Goal: Information Seeking & Learning: Find specific page/section

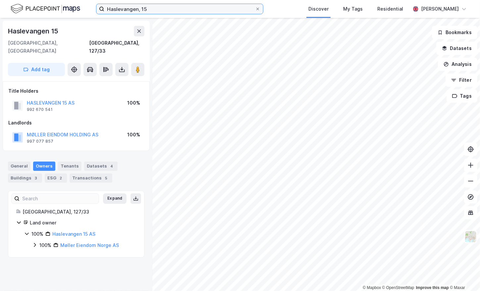
click at [203, 7] on input "Haslevangen, 15" at bounding box center [179, 9] width 151 height 10
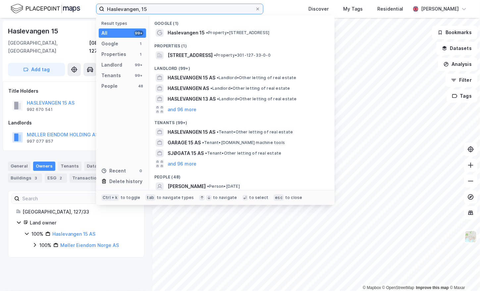
click at [203, 7] on input "Haslevangen, 15" at bounding box center [179, 9] width 151 height 10
paste input "[STREET_ADDRESS]"
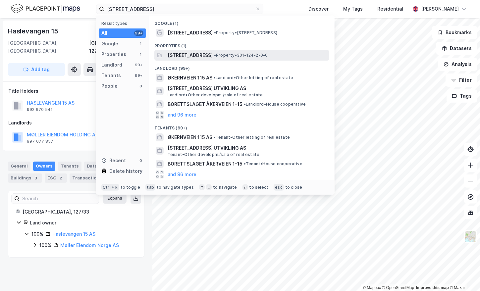
click at [213, 57] on span "[STREET_ADDRESS]" at bounding box center [189, 55] width 45 height 8
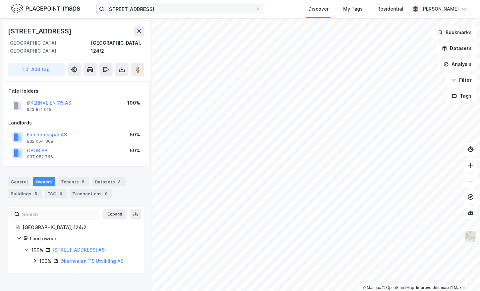
click at [182, 13] on input "[STREET_ADDRESS]" at bounding box center [179, 9] width 151 height 10
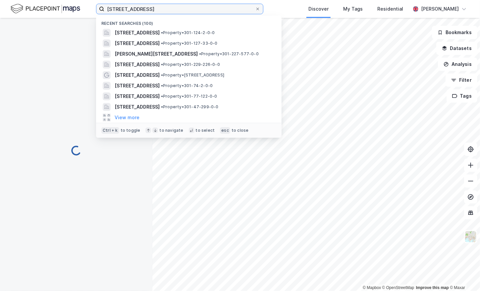
click at [182, 13] on input "[STREET_ADDRESS]" at bounding box center [179, 9] width 151 height 10
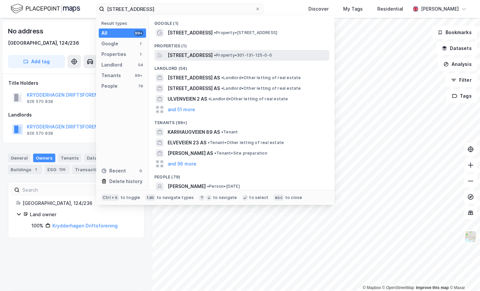
click at [213, 56] on span "[STREET_ADDRESS]" at bounding box center [189, 55] width 45 height 8
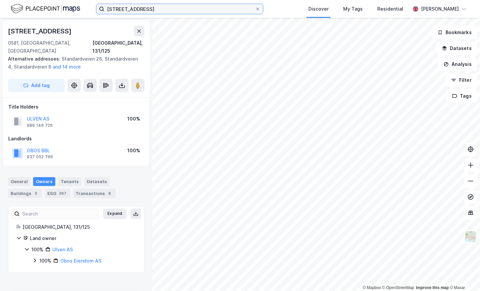
click at [165, 11] on input "[STREET_ADDRESS]" at bounding box center [179, 9] width 151 height 10
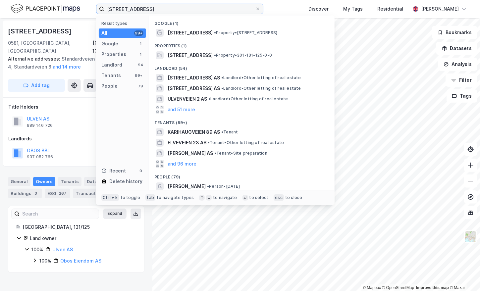
click at [165, 11] on input "[STREET_ADDRESS]" at bounding box center [179, 9] width 151 height 10
paste input "[PERSON_NAME] vei, 15"
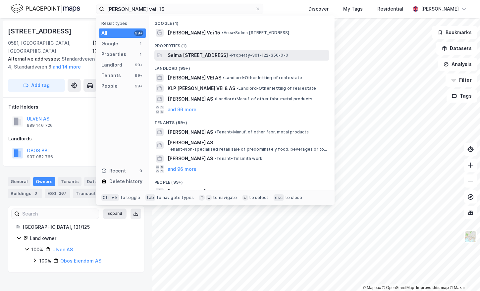
click at [228, 55] on span "Selma [STREET_ADDRESS]" at bounding box center [197, 55] width 60 height 8
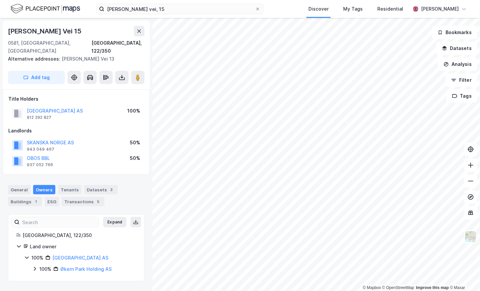
click at [173, 18] on div "[PERSON_NAME] vei, 15 Discover My Tags Residential [PERSON_NAME]" at bounding box center [240, 9] width 480 height 18
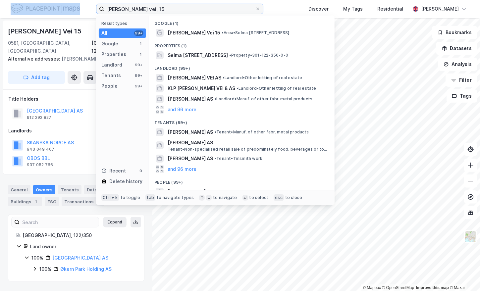
drag, startPoint x: 173, startPoint y: 18, endPoint x: 173, endPoint y: 14, distance: 3.7
click at [173, 14] on label "[PERSON_NAME] vei, 15" at bounding box center [179, 9] width 167 height 11
click at [173, 14] on input "[PERSON_NAME] vei, 15" at bounding box center [179, 9] width 151 height 10
click at [168, 12] on input "[PERSON_NAME] vei, 15" at bounding box center [179, 9] width 151 height 10
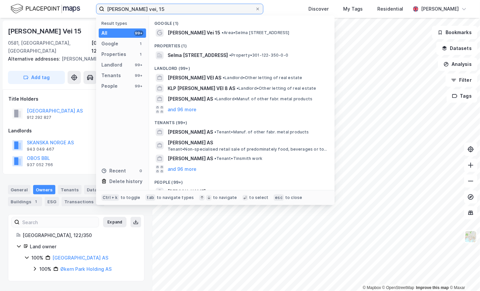
click at [168, 12] on input "[PERSON_NAME] vei, 15" at bounding box center [179, 9] width 151 height 10
paste input "ØSTRE AKER VEI, 29"
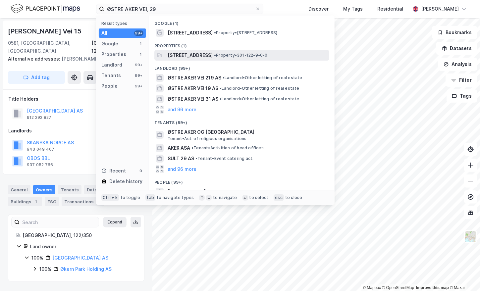
click at [196, 54] on span "[STREET_ADDRESS]" at bounding box center [189, 55] width 45 height 8
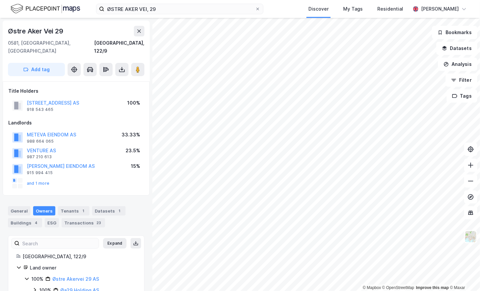
scroll to position [11, 0]
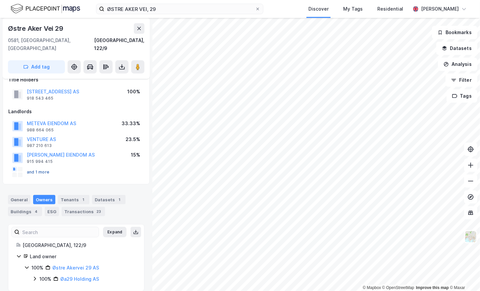
click at [0, 0] on button "and 1 more" at bounding box center [0, 0] width 0 height 0
click at [171, 9] on input "ØSTRE AKER VEI, 29" at bounding box center [179, 9] width 151 height 10
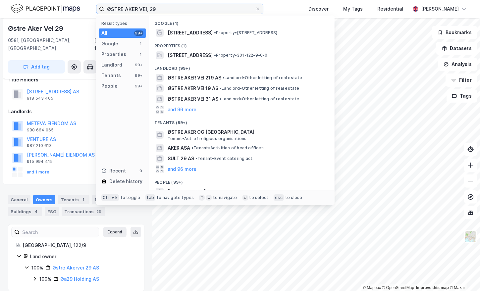
click at [171, 9] on input "ØSTRE AKER VEI, 29" at bounding box center [179, 9] width 151 height 10
paste input "[STREET_ADDRESS]"
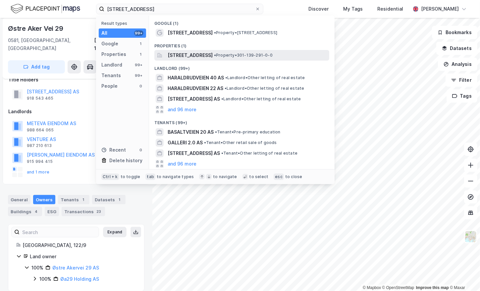
click at [213, 59] on span "[STREET_ADDRESS]" at bounding box center [189, 55] width 45 height 8
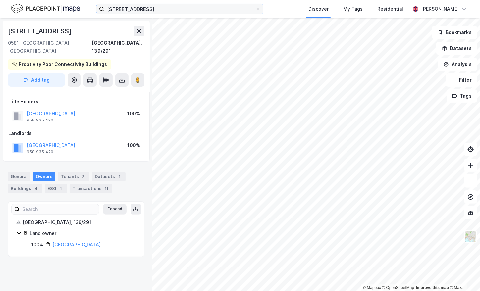
click at [162, 10] on input "[STREET_ADDRESS]" at bounding box center [179, 9] width 151 height 10
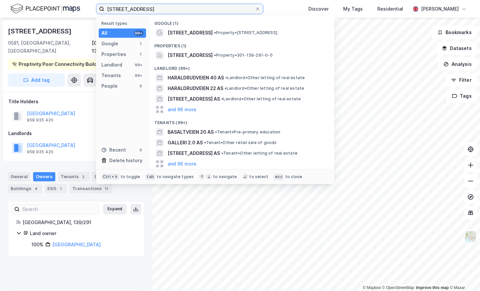
click at [162, 10] on input "[STREET_ADDRESS]" at bounding box center [179, 9] width 151 height 10
paste input "Refstadveien"
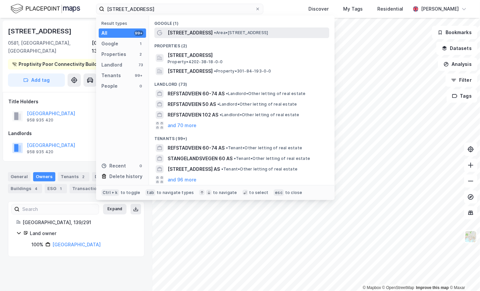
click at [223, 33] on span "• Area • [STREET_ADDRESS]" at bounding box center [241, 32] width 54 height 5
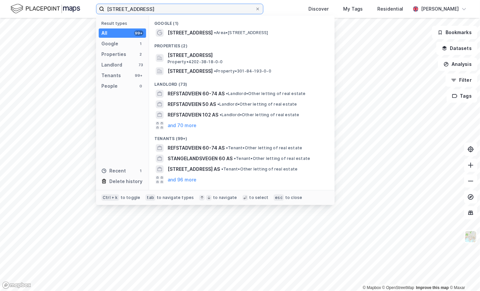
click at [183, 12] on input "[STREET_ADDRESS]" at bounding box center [179, 9] width 151 height 10
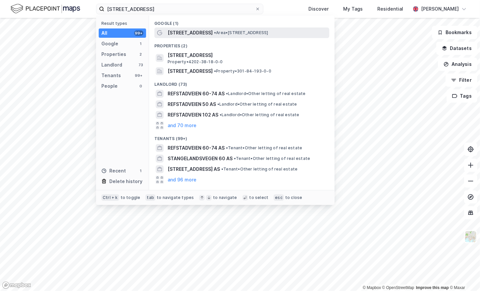
click at [203, 34] on span "[STREET_ADDRESS]" at bounding box center [189, 33] width 45 height 8
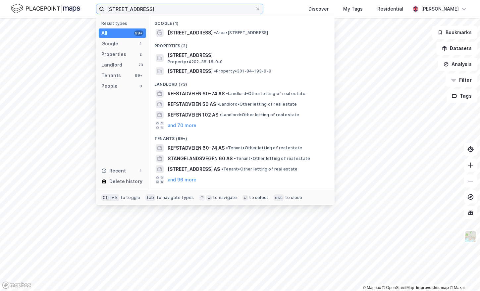
click at [129, 12] on input "[STREET_ADDRESS]" at bounding box center [179, 9] width 151 height 10
paste input "[STREET_ADDRESS]"
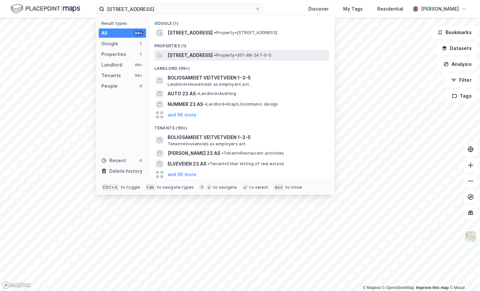
click at [213, 54] on span "[STREET_ADDRESS]" at bounding box center [189, 55] width 45 height 8
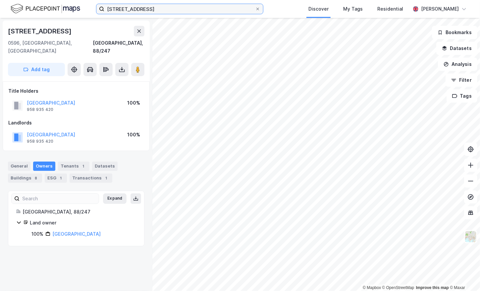
click at [171, 13] on input "[STREET_ADDRESS]" at bounding box center [179, 9] width 151 height 10
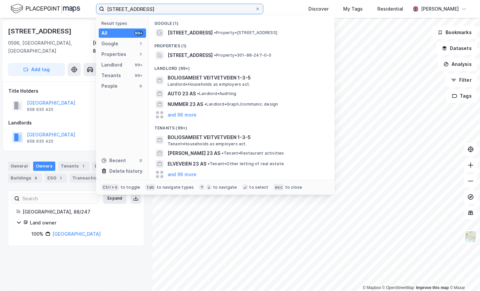
click at [171, 13] on input "[STREET_ADDRESS]" at bounding box center [179, 9] width 151 height 10
paste input "[STREET_ADDRESS]"
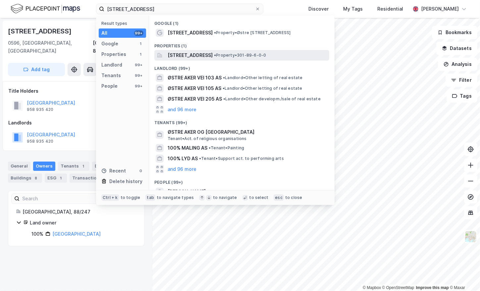
click at [211, 55] on span "[STREET_ADDRESS]" at bounding box center [189, 55] width 45 height 8
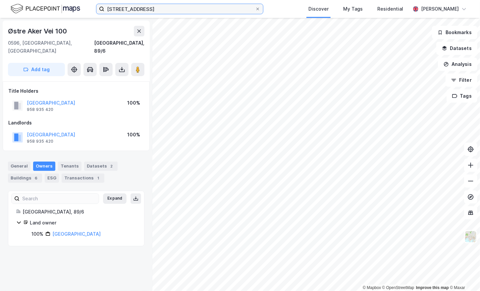
click at [126, 11] on input "[STREET_ADDRESS]" at bounding box center [179, 9] width 151 height 10
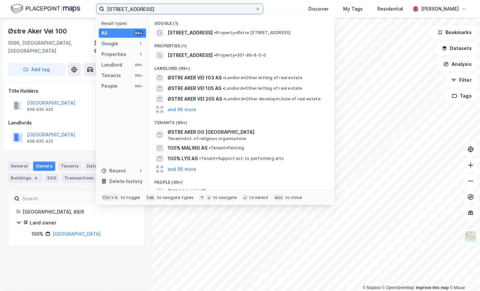
click at [126, 11] on input "[STREET_ADDRESS]" at bounding box center [179, 9] width 151 height 10
paste input "Ensjøveien, 3"
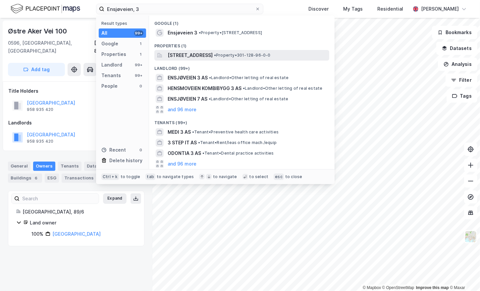
click at [203, 56] on span "[STREET_ADDRESS]" at bounding box center [189, 55] width 45 height 8
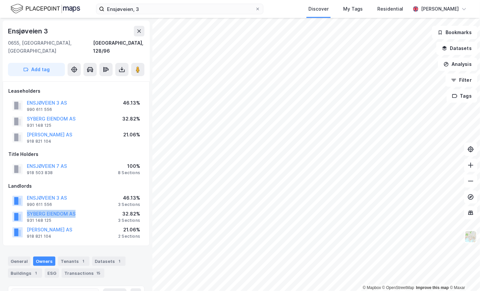
drag, startPoint x: 78, startPoint y: 208, endPoint x: 24, endPoint y: 208, distance: 54.0
click at [24, 209] on div "SYBERG EIENDOM AS 931 148 125 32.82% 3 Sections" at bounding box center [76, 217] width 136 height 16
copy button "SYBERG EIENDOM AS"
drag, startPoint x: 57, startPoint y: 223, endPoint x: 27, endPoint y: 221, distance: 29.5
click at [27, 224] on div "[PERSON_NAME] AS 918 821 104 21.06% 2 Sections" at bounding box center [76, 232] width 136 height 16
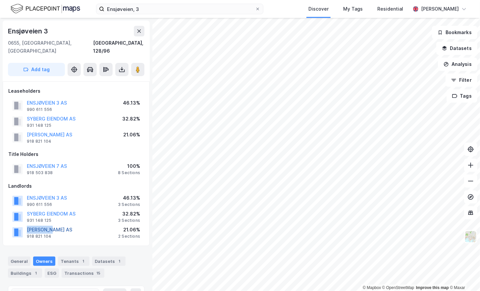
copy button "[PERSON_NAME] AS"
drag, startPoint x: 78, startPoint y: 189, endPoint x: 25, endPoint y: 191, distance: 53.0
click at [25, 193] on div "ENSJØVEIEN 3 AS 990 611 556 46.13% 3 Sections" at bounding box center [76, 201] width 136 height 16
copy button "ENSJØVEIEN 3 AS"
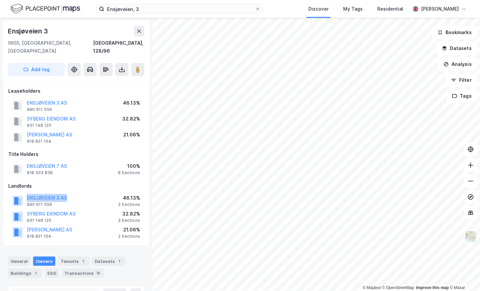
click at [22, 33] on div "Ensjøveien 3" at bounding box center [28, 31] width 41 height 11
copy div "Ensjøveien 3"
click at [184, 14] on label "Ensjøveien, 3" at bounding box center [179, 9] width 167 height 11
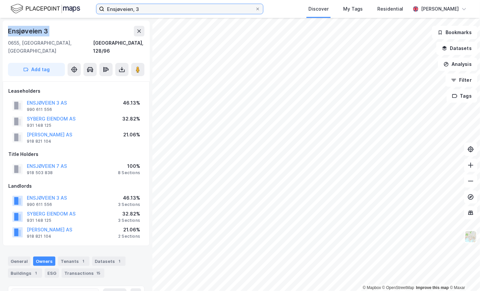
click at [184, 14] on input "Ensjøveien, 3" at bounding box center [179, 9] width 151 height 10
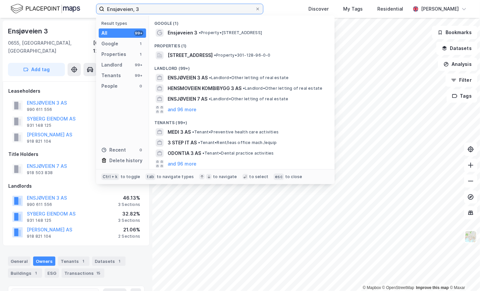
click at [185, 10] on input "Ensjøveien, 3" at bounding box center [179, 9] width 151 height 10
paste input "[STREET_ADDRESS] A-L"
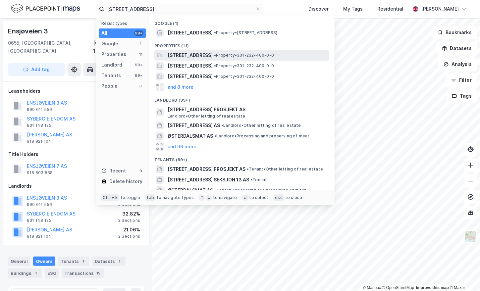
click at [213, 56] on span "[STREET_ADDRESS]" at bounding box center [189, 55] width 45 height 8
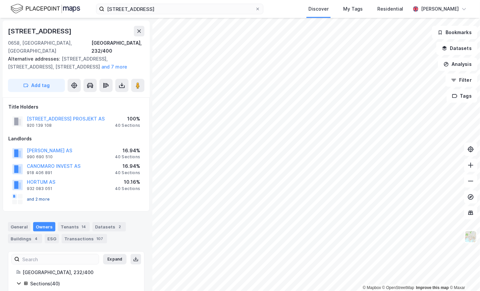
click at [0, 0] on button "and 2 more" at bounding box center [0, 0] width 0 height 0
drag, startPoint x: 77, startPoint y: 141, endPoint x: 27, endPoint y: 140, distance: 49.7
click at [27, 145] on div "[PERSON_NAME] AS 990 690 510 16.94% 40 Sections" at bounding box center [76, 153] width 136 height 16
copy button "[PERSON_NAME] AS"
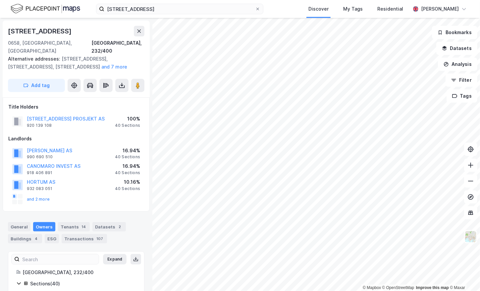
click at [30, 32] on div "[STREET_ADDRESS]" at bounding box center [40, 31] width 65 height 11
copy div "[STREET_ADDRESS]"
click at [176, 13] on input "[STREET_ADDRESS]" at bounding box center [179, 9] width 151 height 10
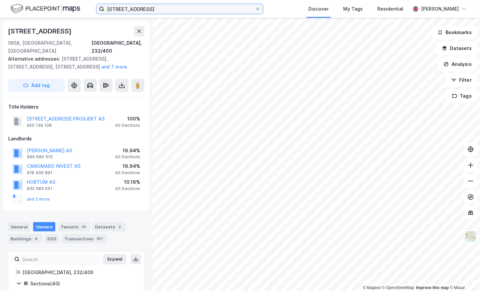
click at [176, 13] on input "[STREET_ADDRESS]" at bounding box center [179, 9] width 151 height 10
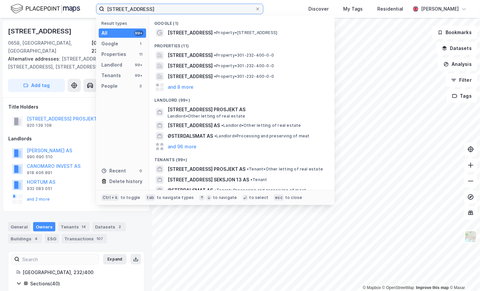
click at [176, 13] on input "[STREET_ADDRESS]" at bounding box center [179, 9] width 151 height 10
paste input "[PERSON_NAME][STREET_ADDRESS]"
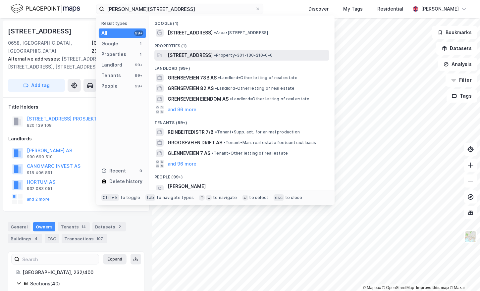
click at [202, 56] on span "[STREET_ADDRESS]" at bounding box center [189, 55] width 45 height 8
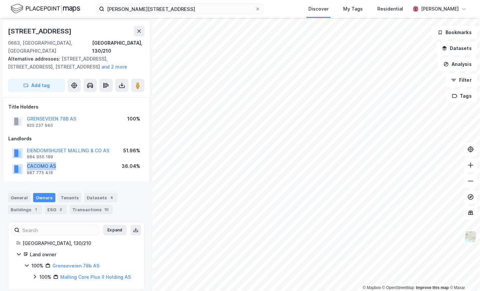
drag, startPoint x: 63, startPoint y: 158, endPoint x: 28, endPoint y: 158, distance: 34.8
click at [28, 161] on div "CACOMO AS 987 775 416 36.04%" at bounding box center [76, 169] width 136 height 16
copy button "CACOMO AS"
click at [124, 9] on input "[PERSON_NAME][STREET_ADDRESS]" at bounding box center [179, 9] width 151 height 10
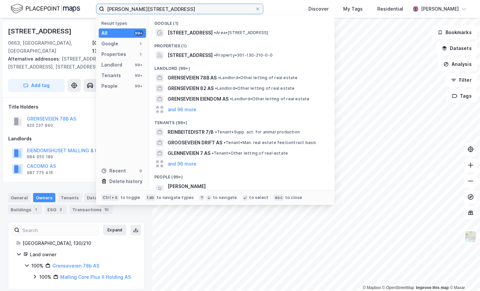
click at [124, 9] on input "[PERSON_NAME][STREET_ADDRESS]" at bounding box center [179, 9] width 151 height 10
paste input "99"
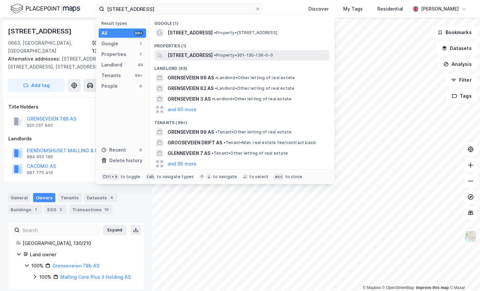
click at [213, 53] on span "[STREET_ADDRESS]" at bounding box center [189, 55] width 45 height 8
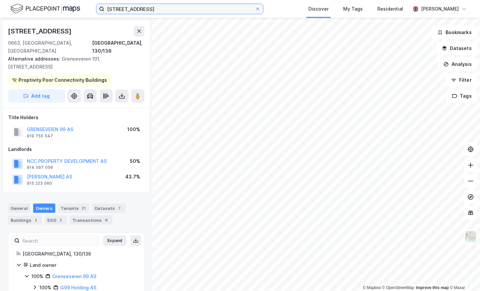
click at [142, 5] on input "[STREET_ADDRESS]" at bounding box center [179, 9] width 151 height 10
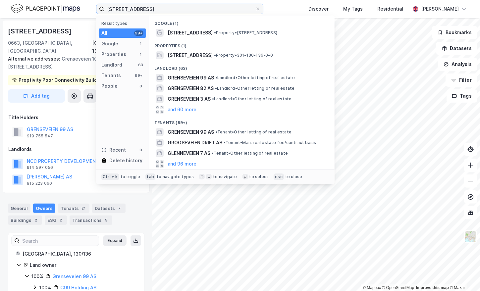
click at [142, 5] on input "[STREET_ADDRESS]" at bounding box center [179, 9] width 151 height 10
paste input "Innspurten,"
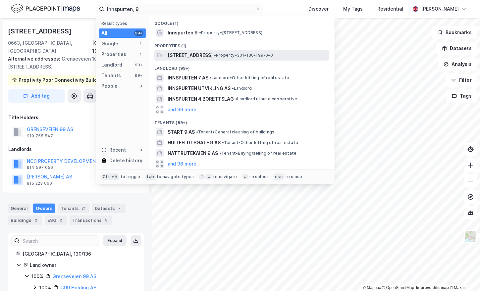
click at [210, 52] on span "[STREET_ADDRESS]" at bounding box center [189, 55] width 45 height 8
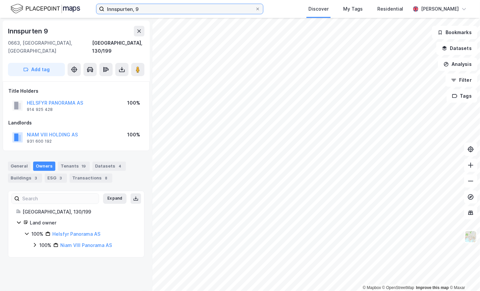
click at [126, 7] on input "Innspurten, 9" at bounding box center [179, 9] width 151 height 10
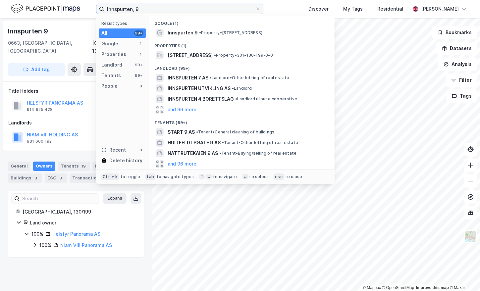
click at [126, 7] on input "Innspurten, 9" at bounding box center [179, 9] width 151 height 10
paste input "15"
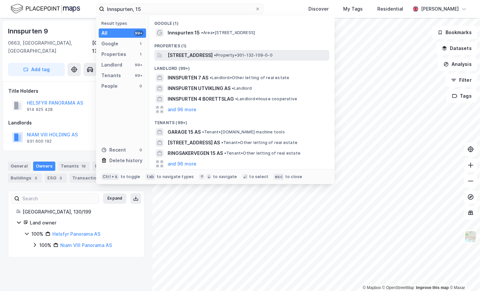
click at [188, 56] on span "[STREET_ADDRESS]" at bounding box center [189, 55] width 45 height 8
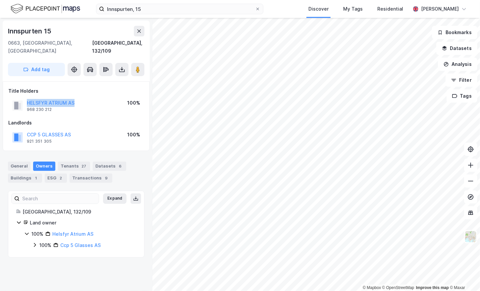
drag, startPoint x: 24, startPoint y: 92, endPoint x: 75, endPoint y: 97, distance: 51.2
click at [75, 98] on div "HELSFYR ATRIUM AS 968 230 212 100%" at bounding box center [76, 106] width 136 height 16
copy button "HELSFYR ATRIUM AS"
drag, startPoint x: 24, startPoint y: 125, endPoint x: 72, endPoint y: 130, distance: 47.9
click at [72, 130] on div "CCP 5 GLASSES AS 921 351 305 100%" at bounding box center [76, 137] width 136 height 16
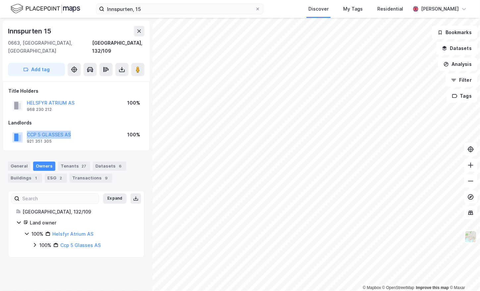
copy button "CCP 5 GLASSES AS"
drag, startPoint x: 85, startPoint y: 96, endPoint x: 27, endPoint y: 93, distance: 58.0
click at [27, 98] on div "HELSFYR ATRIUM AS 968 230 212 100%" at bounding box center [76, 106] width 136 height 16
click at [25, 26] on div "Innspurten 15" at bounding box center [30, 31] width 44 height 11
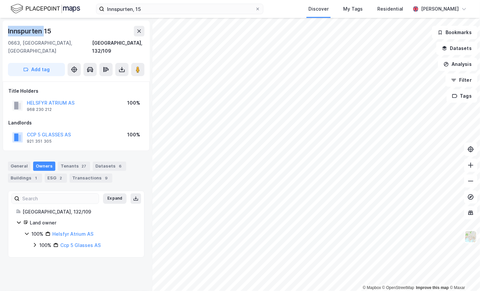
drag, startPoint x: 25, startPoint y: 26, endPoint x: 24, endPoint y: 31, distance: 5.0
click at [24, 31] on div "Innspurten 15" at bounding box center [30, 31] width 44 height 11
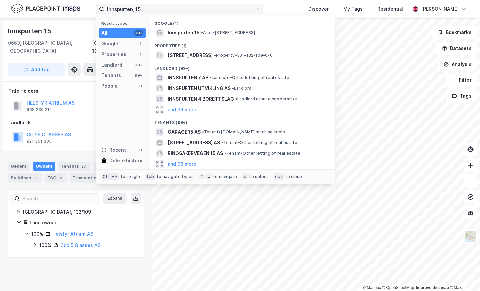
click at [133, 14] on input "Innspurten, 15" at bounding box center [179, 9] width 151 height 10
paste input "[PERSON_NAME] vei, 4"
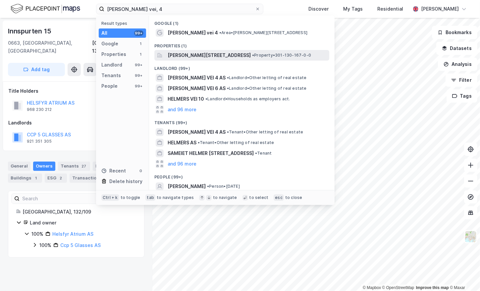
click at [208, 54] on span "[PERSON_NAME][STREET_ADDRESS]" at bounding box center [208, 55] width 83 height 8
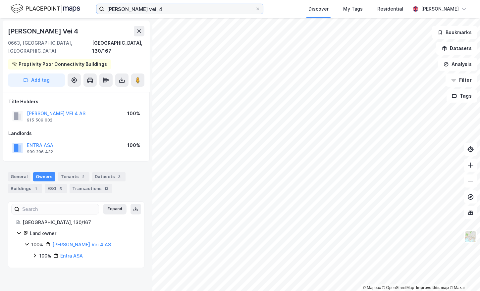
click at [128, 10] on input "[PERSON_NAME] vei, 4" at bounding box center [179, 9] width 151 height 10
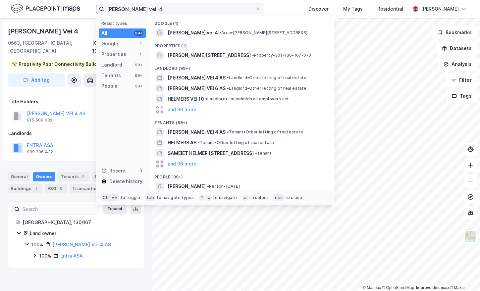
click at [128, 10] on input "[PERSON_NAME] vei, 4" at bounding box center [179, 9] width 151 height 10
paste input "5"
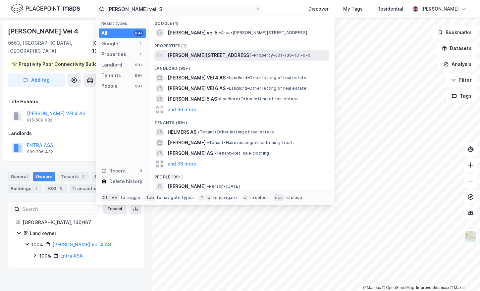
click at [214, 54] on span "[PERSON_NAME][STREET_ADDRESS]" at bounding box center [208, 55] width 83 height 8
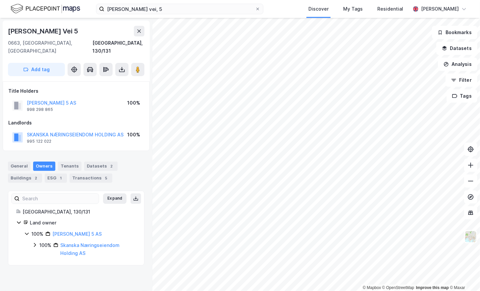
click at [47, 29] on div "[PERSON_NAME] Vei 5" at bounding box center [43, 31] width 71 height 11
click at [180, 7] on input "[PERSON_NAME] vei, 5" at bounding box center [179, 9] width 151 height 10
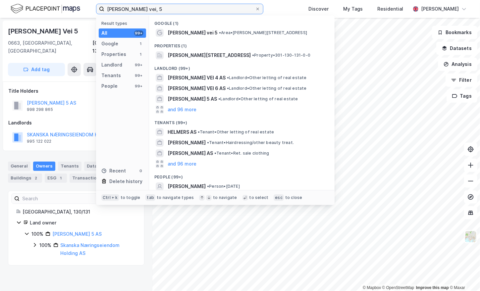
click at [178, 7] on input "[PERSON_NAME] vei, 5" at bounding box center [179, 9] width 151 height 10
paste input "[STREET_ADDRESS]"
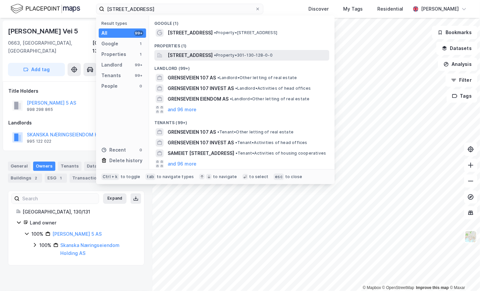
click at [200, 56] on span "[STREET_ADDRESS]" at bounding box center [189, 55] width 45 height 8
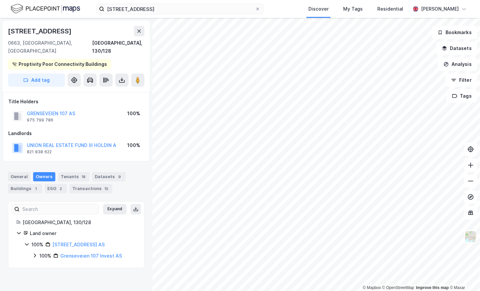
click at [35, 32] on div "[STREET_ADDRESS]" at bounding box center [40, 31] width 65 height 11
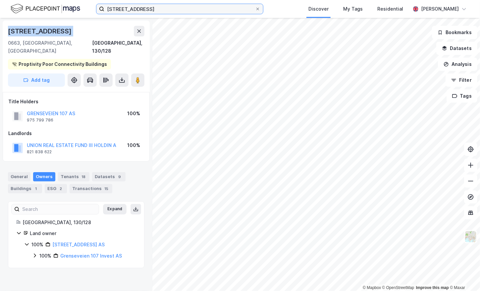
click at [143, 7] on input "[STREET_ADDRESS]" at bounding box center [179, 9] width 151 height 10
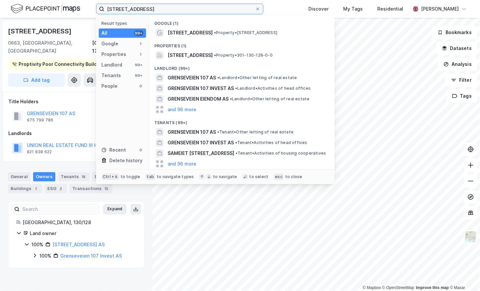
click at [143, 7] on input "[STREET_ADDRESS]" at bounding box center [179, 9] width 151 height 10
paste input "[STREET_ADDRESS]"
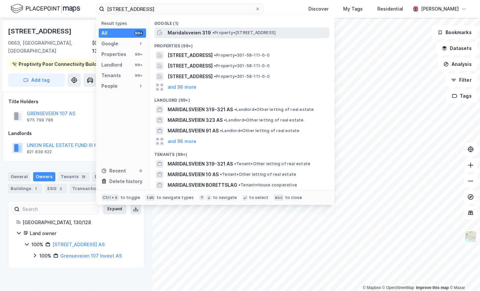
click at [219, 34] on span "• Property • [STREET_ADDRESS]" at bounding box center [243, 32] width 63 height 5
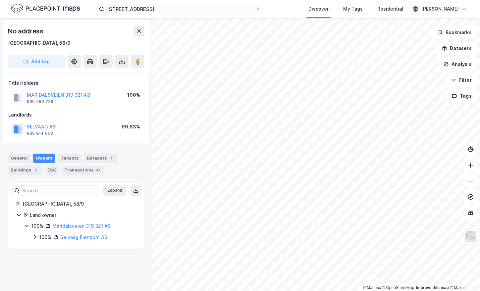
click at [193, 17] on div "[STREET_ADDRESS] Discover My Tags Residential [PERSON_NAME]" at bounding box center [240, 9] width 480 height 18
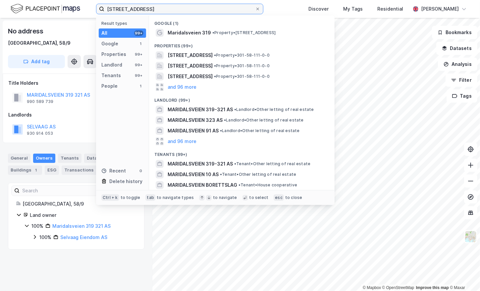
click at [191, 9] on input "[STREET_ADDRESS]" at bounding box center [179, 9] width 151 height 10
paste input "[PERSON_NAME] vei, 10"
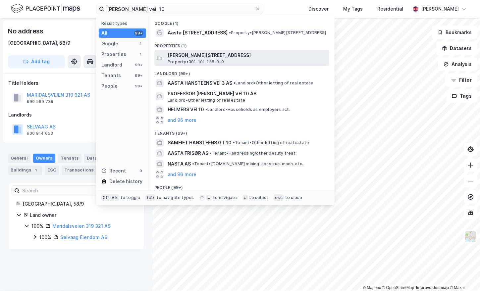
click at [213, 62] on span "Property • 301-101-138-0-0" at bounding box center [195, 61] width 56 height 5
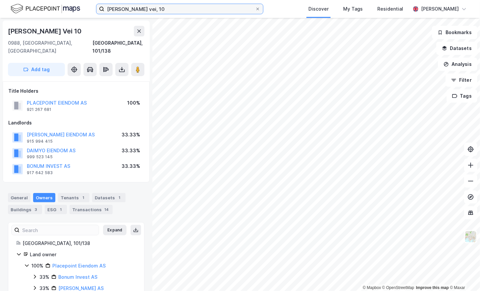
click at [139, 4] on input "[PERSON_NAME] vei, 10" at bounding box center [179, 9] width 151 height 10
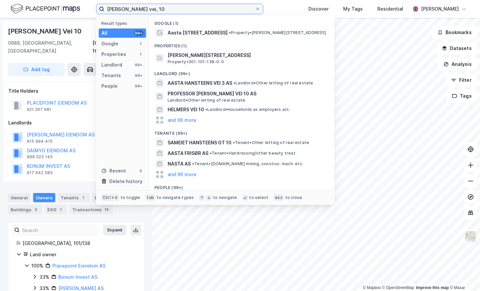
click at [138, 4] on input "[PERSON_NAME] vei, 10" at bounding box center [179, 9] width 151 height 10
paste input "[PERSON_NAME] vei, 2"
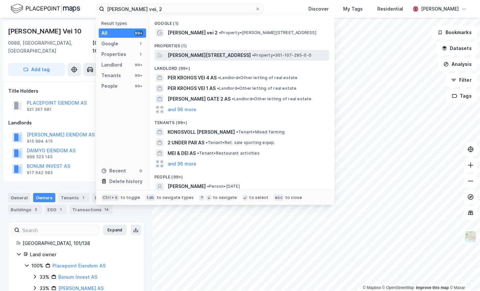
click at [205, 56] on span "[PERSON_NAME][STREET_ADDRESS]" at bounding box center [208, 55] width 83 height 8
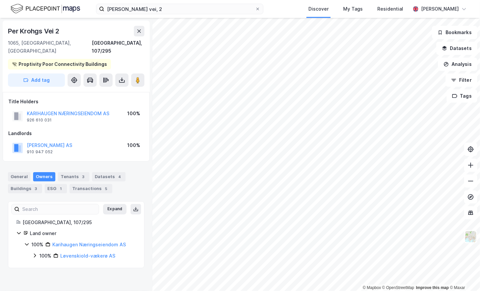
click at [94, 140] on div "[PERSON_NAME] AS 910 947 052 100%" at bounding box center [76, 148] width 136 height 16
drag, startPoint x: 98, startPoint y: 138, endPoint x: 26, endPoint y: 136, distance: 71.2
click at [26, 140] on div "[PERSON_NAME] AS 910 947 052 100%" at bounding box center [76, 148] width 136 height 16
click at [33, 32] on div "Per Krohgs Vei 2" at bounding box center [34, 31] width 53 height 11
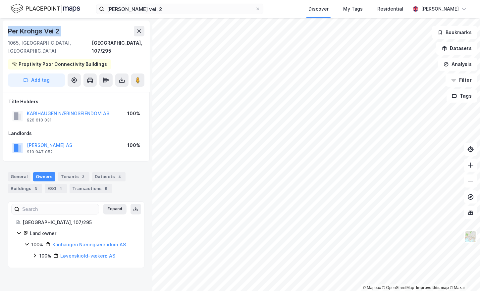
click at [33, 32] on div "Per Krohgs Vei 2" at bounding box center [34, 31] width 53 height 11
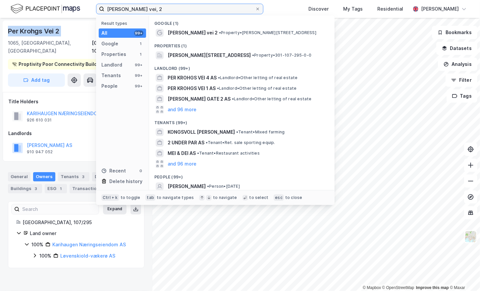
click at [146, 8] on input "[PERSON_NAME] vei, 2" at bounding box center [179, 9] width 151 height 10
paste input "Karihaugveien, 89"
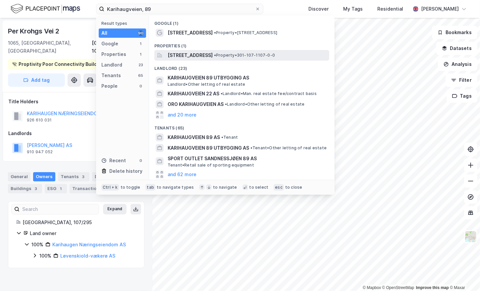
click at [204, 56] on span "[STREET_ADDRESS]" at bounding box center [189, 55] width 45 height 8
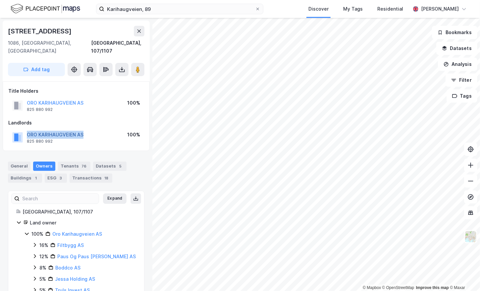
drag, startPoint x: 91, startPoint y: 125, endPoint x: 26, endPoint y: 128, distance: 64.6
click at [26, 129] on div "ORO KARIHAUGVEIEN AS 825 880 992 100%" at bounding box center [76, 137] width 136 height 16
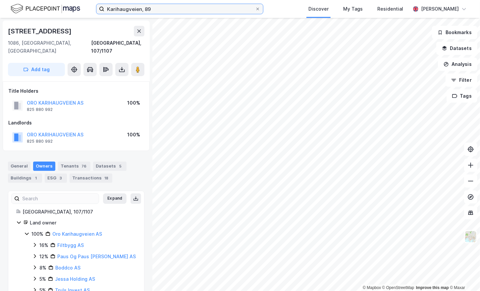
click at [140, 7] on input "Karihaugveien, 89" at bounding box center [179, 9] width 151 height 10
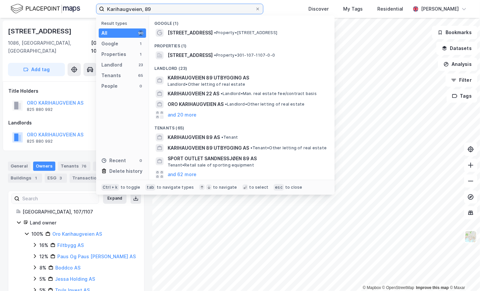
click at [140, 7] on input "Karihaugveien, 89" at bounding box center [179, 9] width 151 height 10
paste input "[STREET_ADDRESS]"
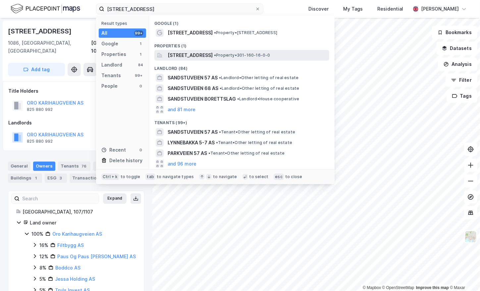
click at [204, 57] on span "[STREET_ADDRESS]" at bounding box center [189, 55] width 45 height 8
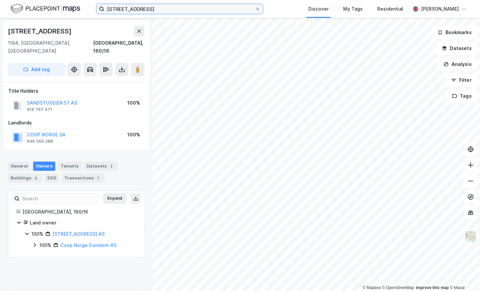
click at [143, 7] on input "[STREET_ADDRESS]" at bounding box center [179, 9] width 151 height 10
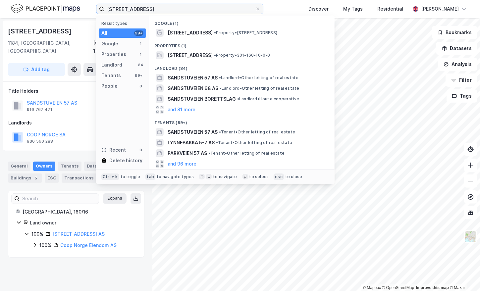
click at [143, 7] on input "[STREET_ADDRESS]" at bounding box center [179, 9] width 151 height 10
paste input "Enebakkveien, 310"
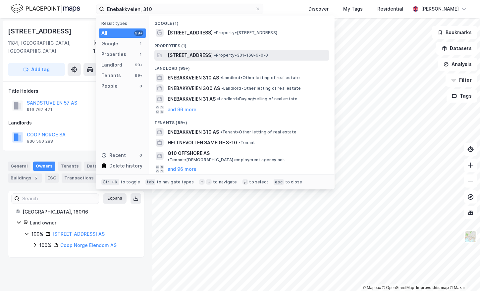
click at [207, 52] on span "[STREET_ADDRESS]" at bounding box center [189, 55] width 45 height 8
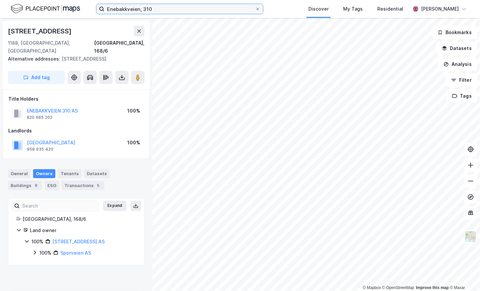
click at [129, 10] on input "Enebakkveien, 310" at bounding box center [179, 9] width 151 height 10
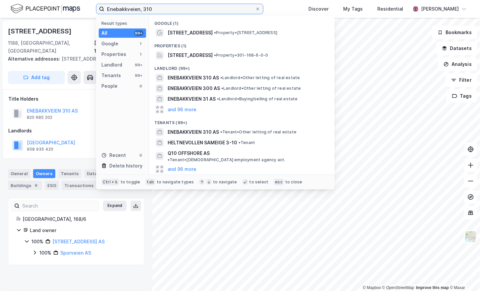
click at [129, 10] on input "Enebakkveien, 310" at bounding box center [179, 9] width 151 height 10
paste input "[STREET_ADDRESS]"
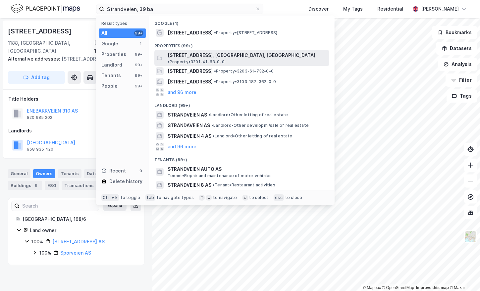
click at [201, 56] on span "[STREET_ADDRESS], [GEOGRAPHIC_DATA], [GEOGRAPHIC_DATA]" at bounding box center [241, 55] width 148 height 8
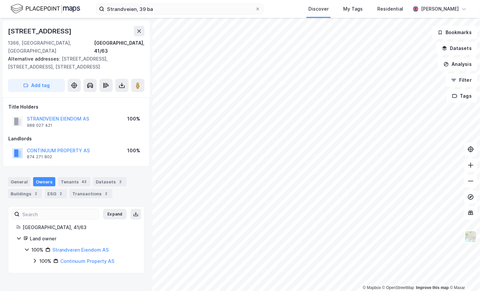
click at [163, 17] on div "Strandveien, 39 ba Discover My Tags Residential [PERSON_NAME]" at bounding box center [240, 9] width 480 height 18
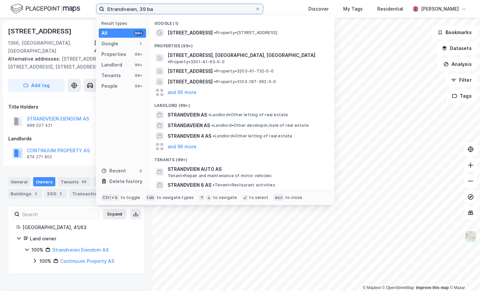
click at [163, 11] on input "Strandveien, 39 ba" at bounding box center [179, 9] width 151 height 10
paste input "[PERSON_NAME][STREET_ADDRESS]"
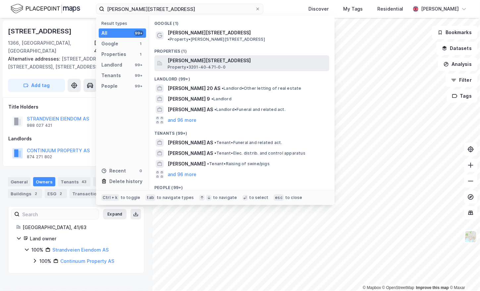
click at [196, 57] on span "[PERSON_NAME][STREET_ADDRESS]" at bounding box center [246, 61] width 159 height 8
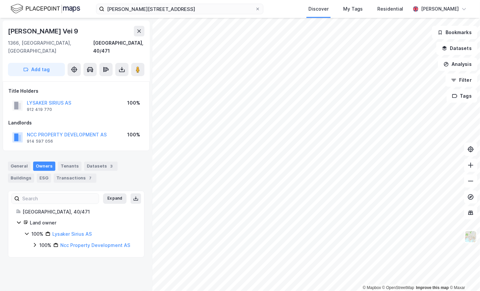
click at [45, 32] on div "[PERSON_NAME] Vei 9" at bounding box center [43, 31] width 71 height 11
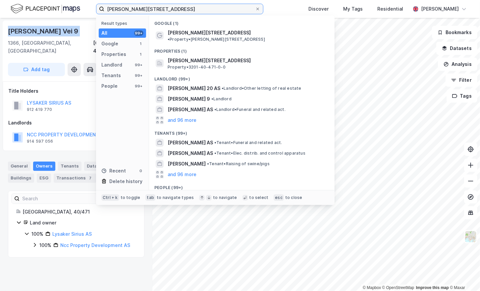
click at [185, 8] on input "[PERSON_NAME][STREET_ADDRESS]" at bounding box center [179, 9] width 151 height 10
paste input "[PERSON_NAME] plass, 1"
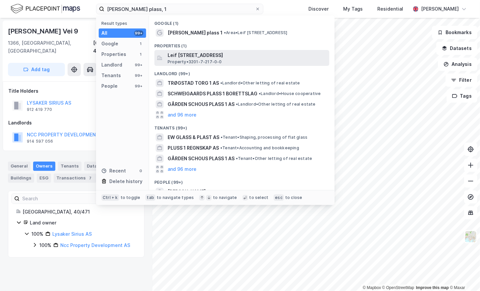
click at [198, 55] on span "Leif [STREET_ADDRESS]" at bounding box center [246, 55] width 159 height 8
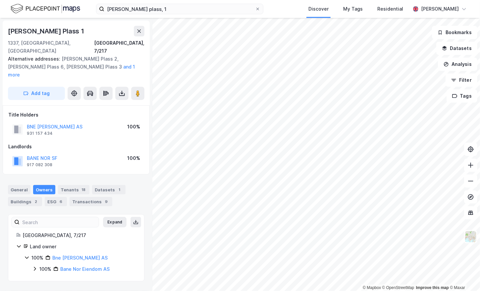
drag, startPoint x: 67, startPoint y: 142, endPoint x: 62, endPoint y: 142, distance: 5.0
click at [62, 153] on div "BANE NOR SF 917 082 308 100%" at bounding box center [76, 161] width 136 height 16
click at [42, 29] on div "[PERSON_NAME] Plass 1" at bounding box center [46, 31] width 77 height 11
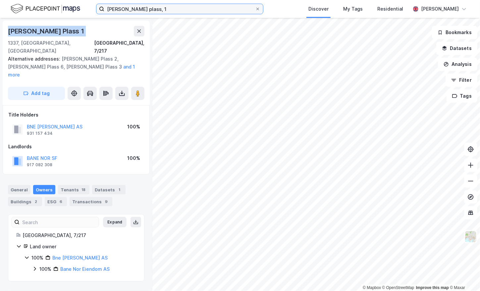
click at [135, 8] on input "[PERSON_NAME] plass, 1" at bounding box center [179, 9] width 151 height 10
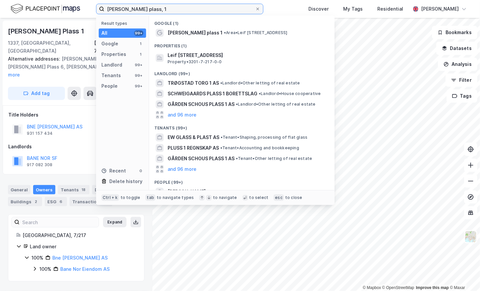
click at [135, 8] on input "[PERSON_NAME] plass, 1" at bounding box center [179, 9] width 151 height 10
paste input "Malmskriverveien, 2"
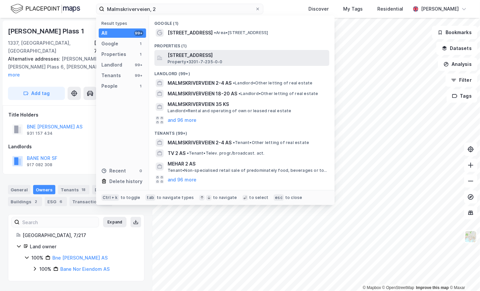
click at [197, 57] on span "[STREET_ADDRESS]" at bounding box center [246, 55] width 159 height 8
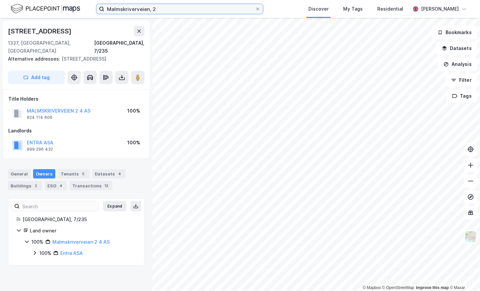
click at [124, 12] on input "Malmskriverveien, 2" at bounding box center [179, 9] width 151 height 10
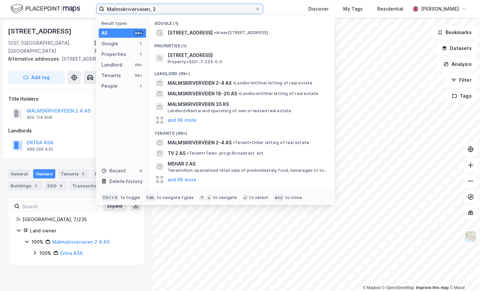
click at [124, 12] on input "Malmskriverveien, 2" at bounding box center [179, 9] width 151 height 10
paste input "Elias [STREET_ADDRESS]"
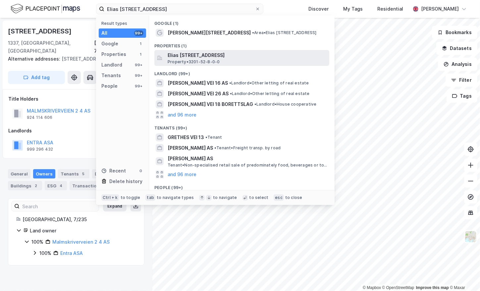
click at [224, 59] on span "Elias [STREET_ADDRESS]" at bounding box center [246, 55] width 159 height 8
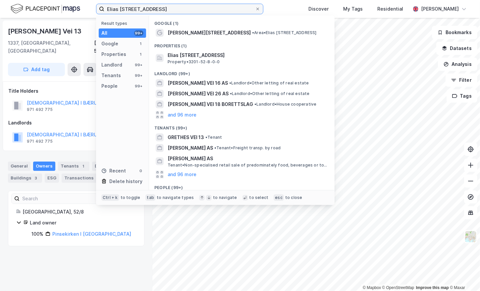
click at [129, 11] on input "Elias [STREET_ADDRESS]" at bounding box center [179, 9] width 151 height 10
paste input "[STREET_ADDRESS]"
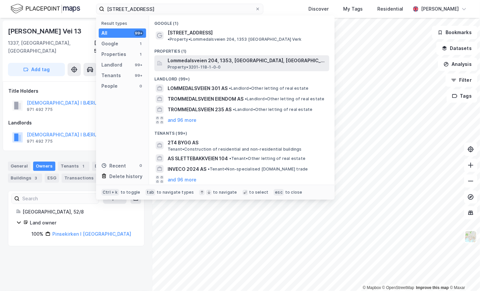
click at [204, 57] on span "Lommedalsveien 204, 1353, [GEOGRAPHIC_DATA], [GEOGRAPHIC_DATA]" at bounding box center [246, 61] width 159 height 8
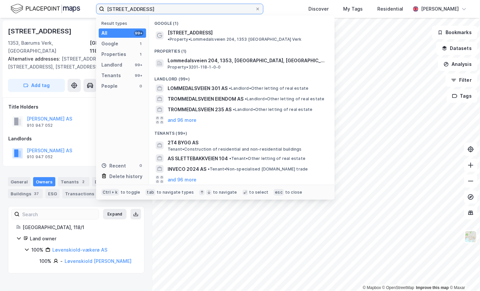
click at [146, 11] on input "[STREET_ADDRESS]" at bounding box center [179, 9] width 151 height 10
paste input "[STREET_ADDRESS]"
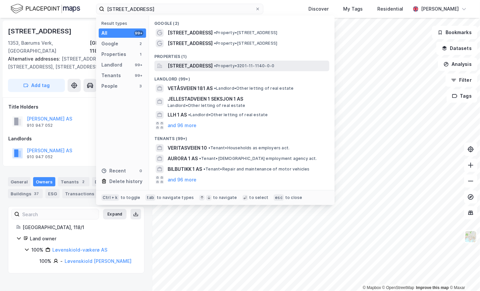
click at [212, 67] on span "[STREET_ADDRESS]" at bounding box center [189, 66] width 45 height 8
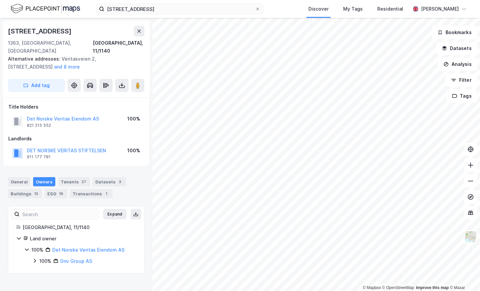
click at [143, 3] on div "Veritasveien, 1 Discover My Tags Residential [PERSON_NAME]" at bounding box center [240, 9] width 480 height 18
click at [142, 7] on input "[STREET_ADDRESS]" at bounding box center [179, 9] width 151 height 10
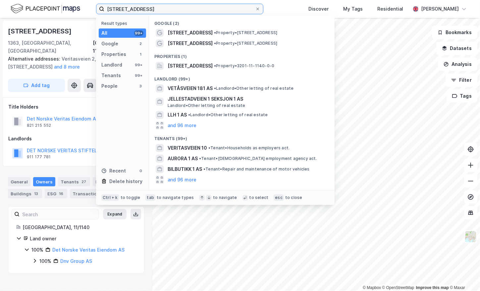
click at [142, 7] on input "[STREET_ADDRESS]" at bounding box center [179, 9] width 151 height 10
paste input "[PERSON_NAME] vei, 7"
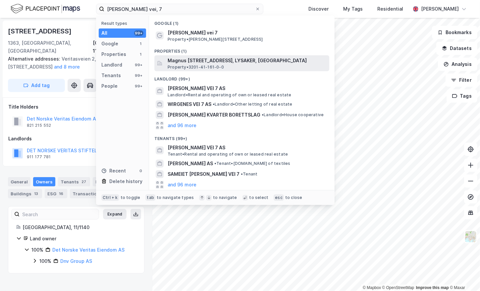
click at [220, 62] on span "Magnus [STREET_ADDRESS], LYSAKER, [GEOGRAPHIC_DATA]" at bounding box center [246, 61] width 159 height 8
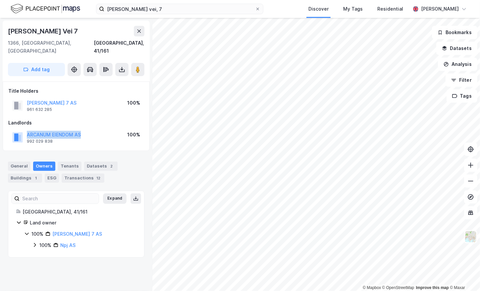
drag, startPoint x: 83, startPoint y: 125, endPoint x: 24, endPoint y: 127, distance: 59.6
click at [24, 129] on div "ARCANUM EIENDOM AS 992 029 838 100%" at bounding box center [76, 137] width 136 height 16
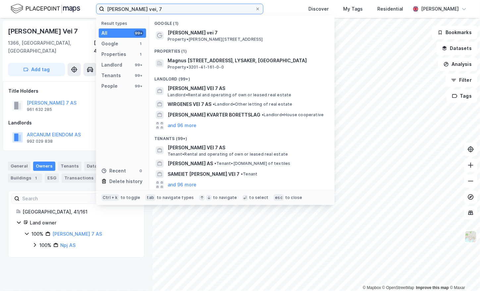
click at [118, 7] on input "[PERSON_NAME] vei, 7" at bounding box center [179, 9] width 151 height 10
paste input "Vollsveien, 9"
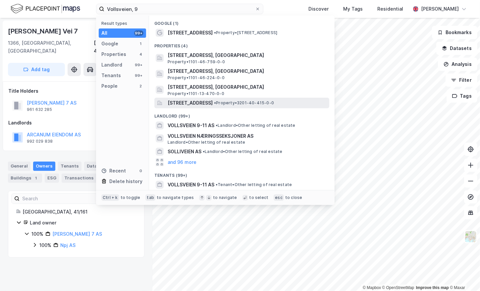
click at [213, 101] on span "[STREET_ADDRESS]" at bounding box center [189, 103] width 45 height 8
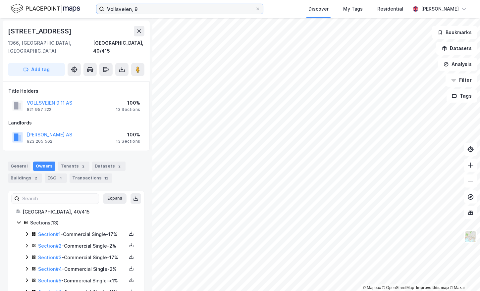
click at [137, 12] on input "Vollsveien, 9" at bounding box center [179, 9] width 151 height 10
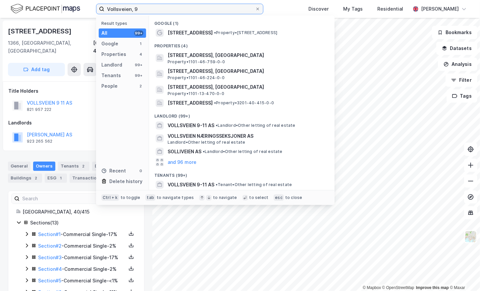
click at [137, 12] on input "Vollsveien, 9" at bounding box center [179, 9] width 151 height 10
paste input "Drengsrudbekken, 5"
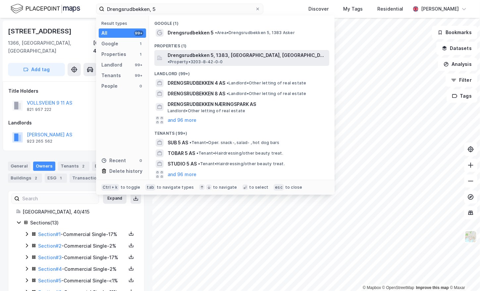
click at [186, 52] on span "Drengsrudbekken 5, 1383, [GEOGRAPHIC_DATA], [GEOGRAPHIC_DATA]" at bounding box center [246, 55] width 159 height 8
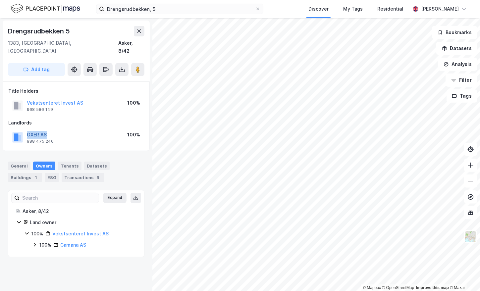
drag, startPoint x: 55, startPoint y: 124, endPoint x: 27, endPoint y: 126, distance: 27.5
click at [27, 129] on div "OXER AS 988 475 246 100%" at bounding box center [76, 137] width 136 height 16
click at [164, 9] on input "Drengsrudbekken, 5" at bounding box center [179, 9] width 151 height 10
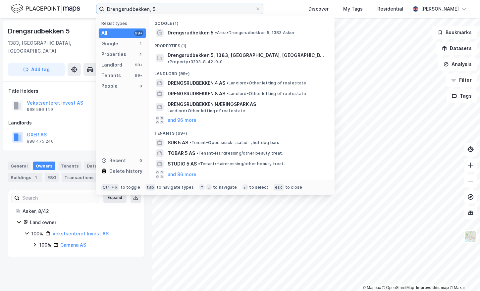
click at [164, 9] on input "Drengsrudbekken, 5" at bounding box center [179, 9] width 151 height 10
paste input "Lensmannslia, 30"
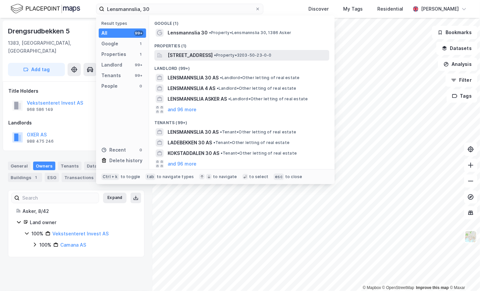
click at [199, 55] on span "[STREET_ADDRESS]" at bounding box center [189, 55] width 45 height 8
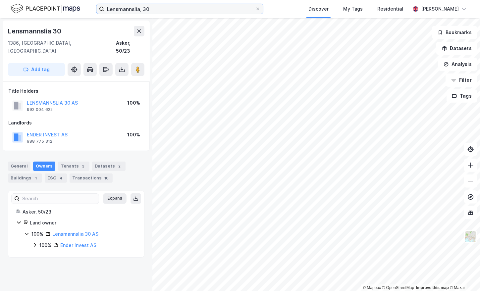
click at [197, 9] on input "Lensmannslia, 30" at bounding box center [179, 9] width 151 height 10
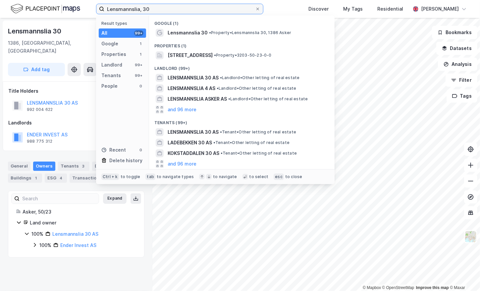
click at [197, 9] on input "Lensmannslia, 30" at bounding box center [179, 9] width 151 height 10
paste input "Jernbanesvingen, 6"
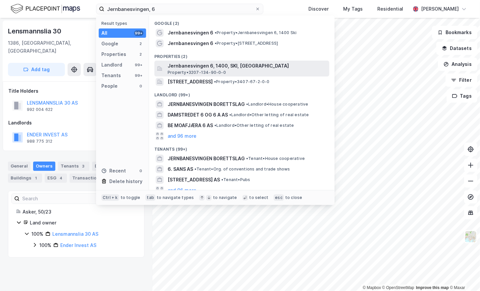
click at [223, 69] on span "Jernbanesvingen 6, 1400, SKI, [GEOGRAPHIC_DATA]" at bounding box center [246, 66] width 159 height 8
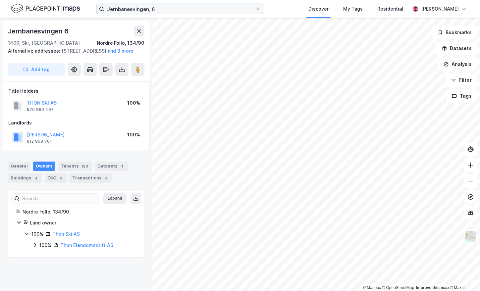
click at [155, 11] on input "Jernbanesvingen, 6" at bounding box center [179, 9] width 151 height 10
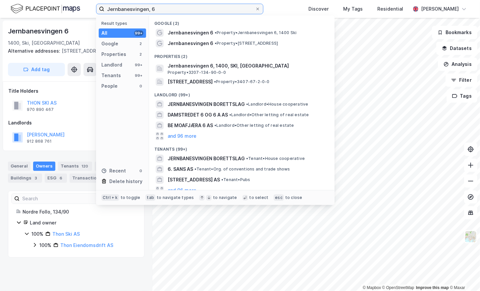
click at [155, 11] on input "Jernbanesvingen, 6" at bounding box center [179, 9] width 151 height 10
paste input "[STREET_ADDRESS]"
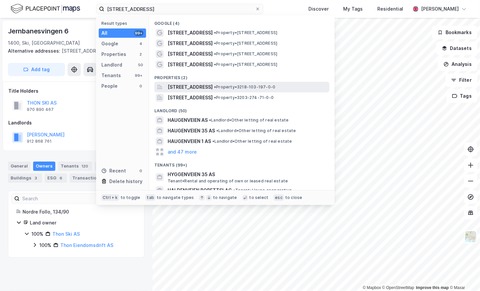
click at [209, 88] on span "[STREET_ADDRESS]" at bounding box center [189, 87] width 45 height 8
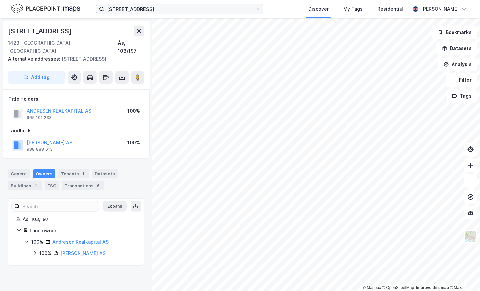
click at [161, 12] on input "[STREET_ADDRESS]" at bounding box center [179, 9] width 151 height 10
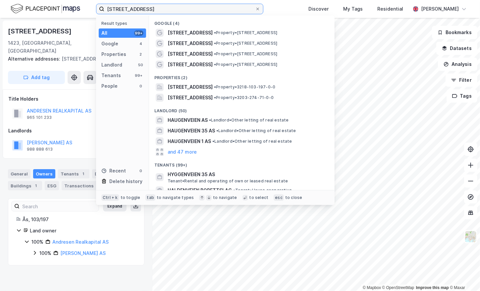
click at [161, 12] on input "[STREET_ADDRESS]" at bounding box center [179, 9] width 151 height 10
paste input "[STREET_ADDRESS]"
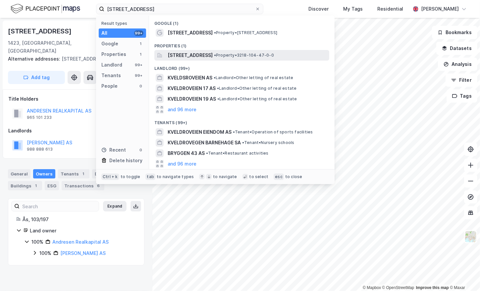
click at [212, 55] on span "[STREET_ADDRESS]" at bounding box center [189, 55] width 45 height 8
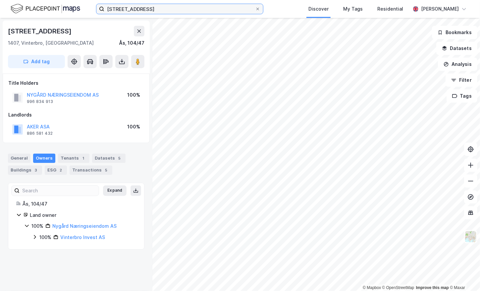
click at [129, 8] on input "[STREET_ADDRESS]" at bounding box center [179, 9] width 151 height 10
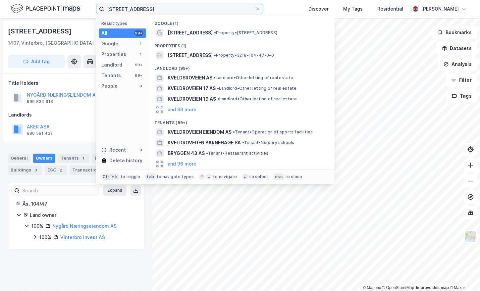
click at [129, 8] on input "[STREET_ADDRESS]" at bounding box center [179, 9] width 151 height 10
paste input "[STREET_ADDRESS]"
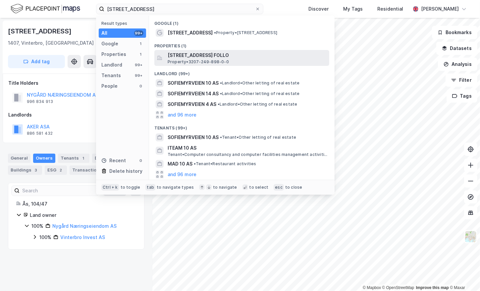
click at [202, 55] on span "[STREET_ADDRESS] FOLLO" at bounding box center [246, 55] width 159 height 8
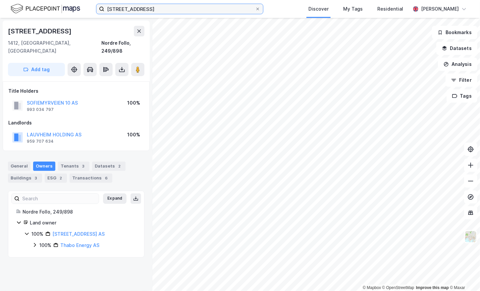
click at [151, 10] on input "[STREET_ADDRESS]" at bounding box center [179, 9] width 151 height 10
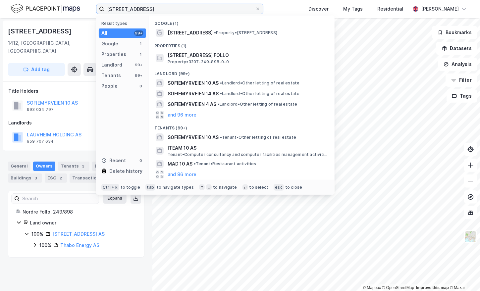
click at [151, 10] on input "[STREET_ADDRESS]" at bounding box center [179, 9] width 151 height 10
paste input "[STREET_ADDRESS]"
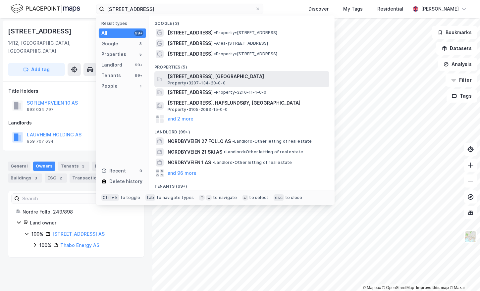
click at [221, 76] on span "[STREET_ADDRESS], [GEOGRAPHIC_DATA]" at bounding box center [246, 76] width 159 height 8
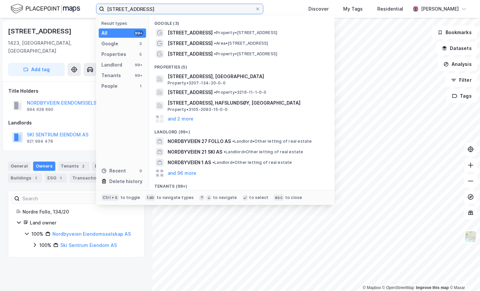
click at [139, 5] on input "[STREET_ADDRESS]" at bounding box center [179, 9] width 151 height 10
paste input "Moerveien, 10"
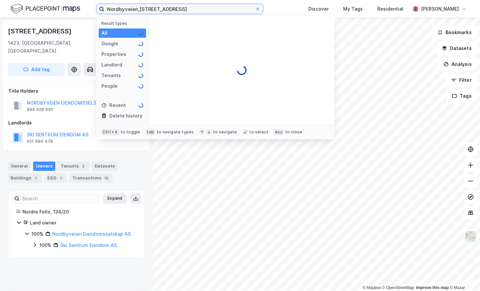
click at [138, 7] on input "Nordbyveien,[STREET_ADDRESS]" at bounding box center [179, 9] width 151 height 10
paste input "Moerveien, 10"
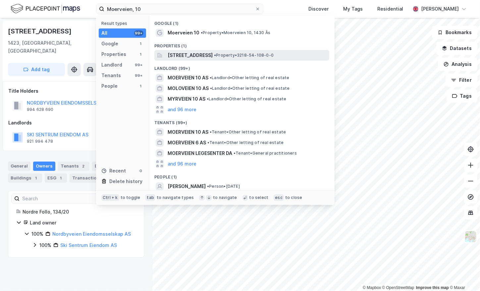
click at [213, 55] on span "[STREET_ADDRESS]" at bounding box center [189, 55] width 45 height 8
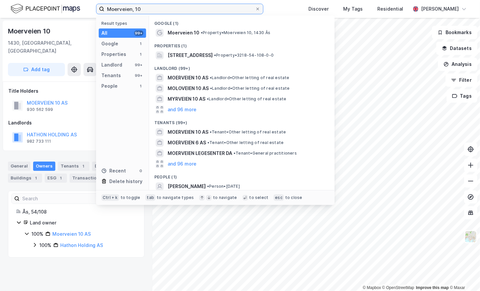
click at [138, 11] on input "Moerveien, 10" at bounding box center [179, 9] width 151 height 10
paste input "[STREET_ADDRESS]"
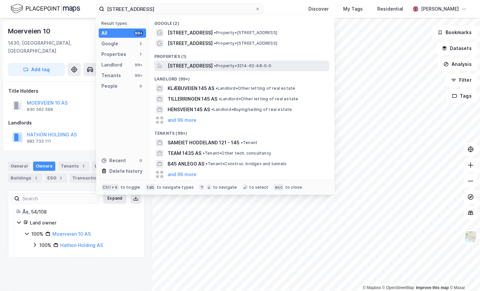
click at [213, 67] on span "[STREET_ADDRESS]" at bounding box center [189, 66] width 45 height 8
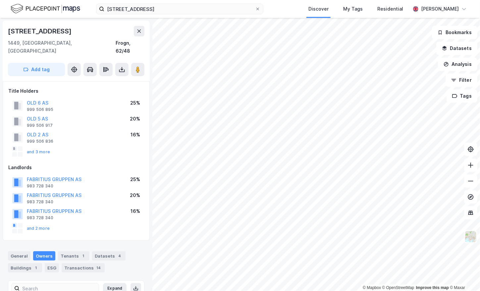
click at [163, 16] on div "Holtbråtveien, 145 Discover My Tags Residential [PERSON_NAME]" at bounding box center [240, 9] width 480 height 18
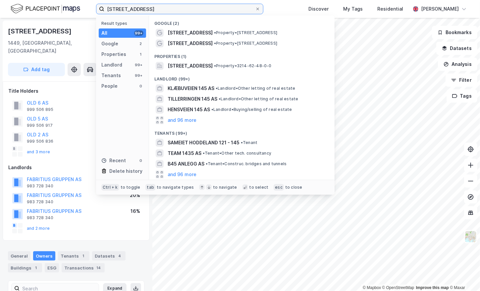
drag, startPoint x: 163, startPoint y: 16, endPoint x: 165, endPoint y: 10, distance: 6.4
click at [165, 10] on input "[STREET_ADDRESS]" at bounding box center [179, 9] width 151 height 10
paste input "Glenneveien, 357"
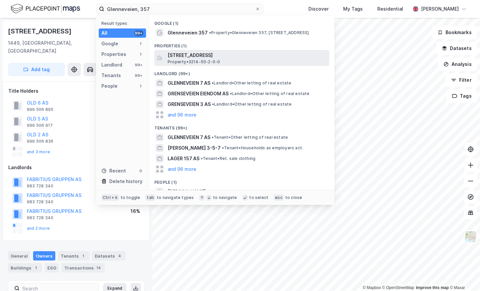
click at [189, 58] on span "[STREET_ADDRESS]" at bounding box center [246, 55] width 159 height 8
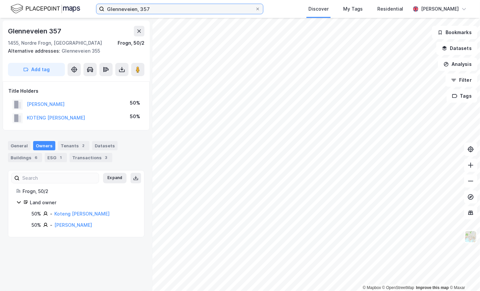
click at [137, 11] on input "Glenneveien, 357" at bounding box center [179, 9] width 151 height 10
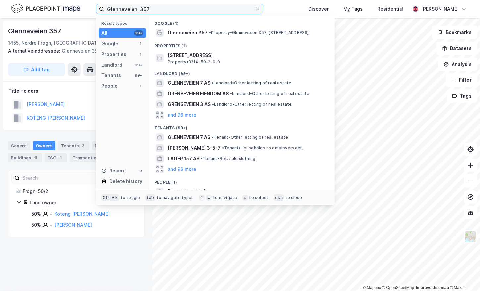
click at [137, 11] on input "Glenneveien, 357" at bounding box center [179, 9] width 151 height 10
paste input "[STREET_ADDRESS]"
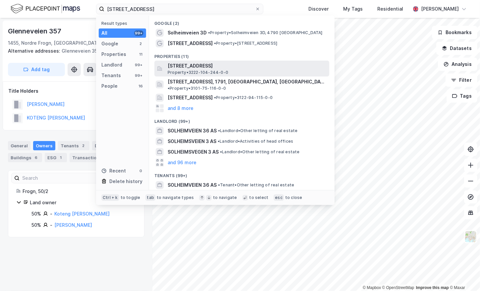
click at [234, 67] on span "[STREET_ADDRESS]" at bounding box center [246, 66] width 159 height 8
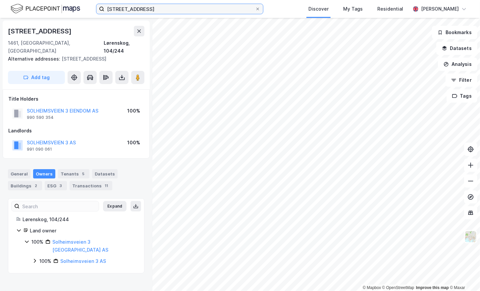
click at [147, 9] on input "[STREET_ADDRESS]" at bounding box center [179, 9] width 151 height 10
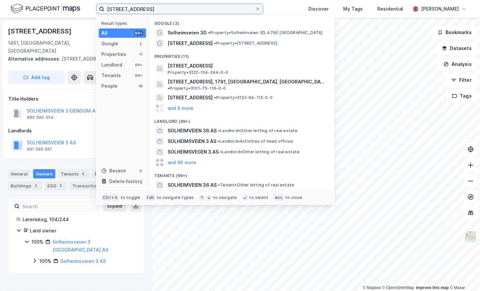
click at [147, 9] on input "[STREET_ADDRESS]" at bounding box center [179, 9] width 151 height 10
paste input "gaard skog, 98"
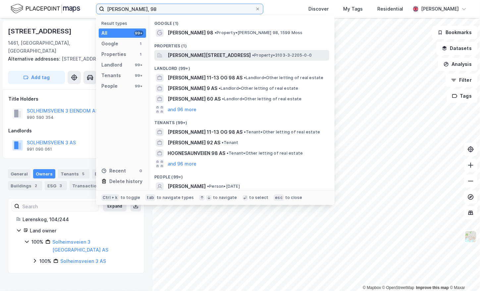
type input "[PERSON_NAME], 98"
click at [197, 53] on span "[PERSON_NAME][STREET_ADDRESS]" at bounding box center [208, 55] width 83 height 8
